Goal: Find specific page/section: Find specific page/section

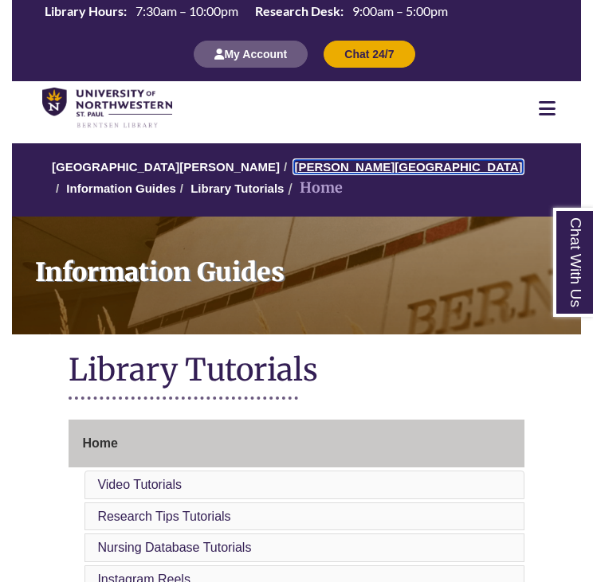
click at [312, 167] on link "[PERSON_NAME][GEOGRAPHIC_DATA]" at bounding box center [408, 167] width 228 height 14
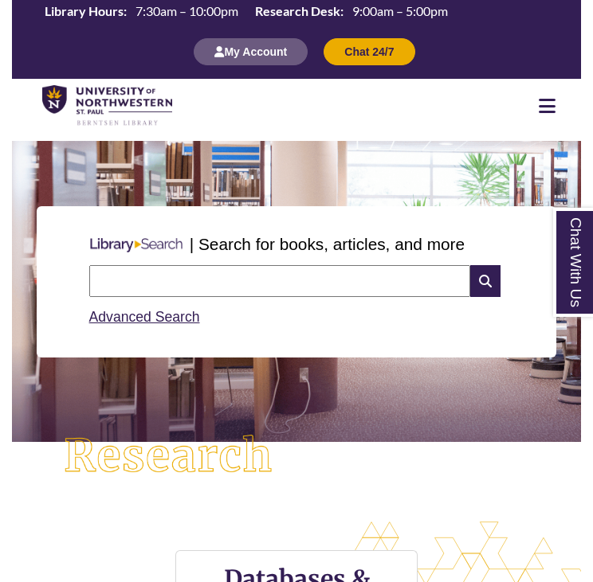
click at [349, 276] on input "text" at bounding box center [280, 281] width 382 height 32
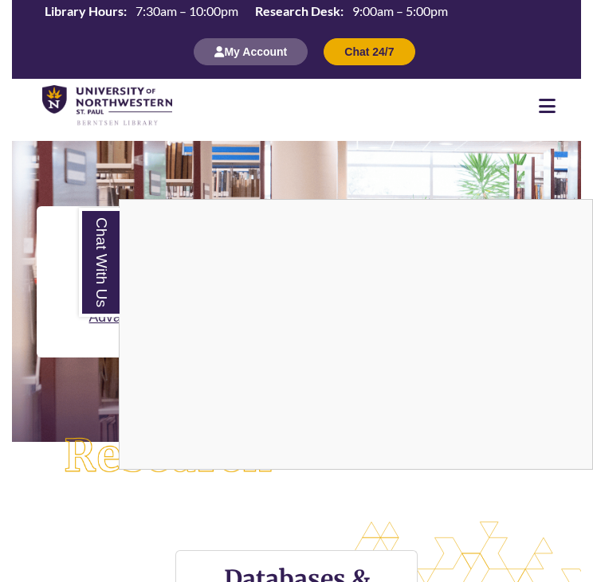
type input "**********"
